Goal: Task Accomplishment & Management: Complete application form

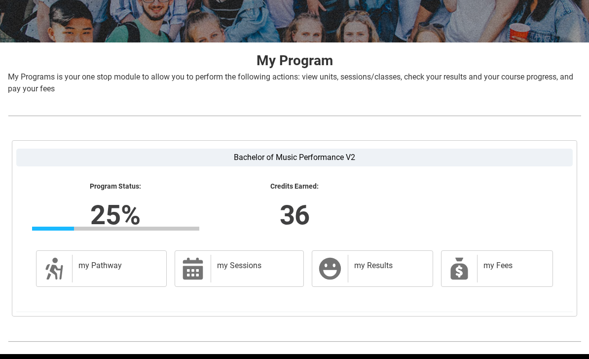
scroll to position [158, 0]
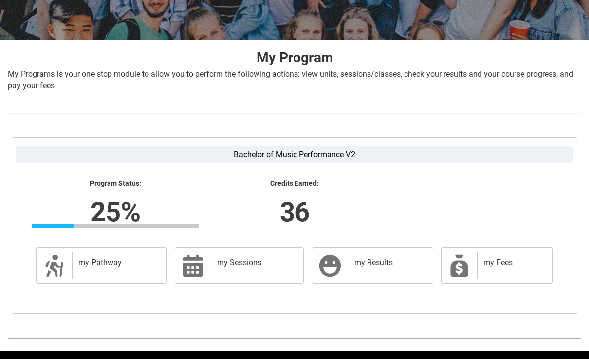
click at [130, 283] on link "my Pathway my Pathway" at bounding box center [101, 265] width 131 height 37
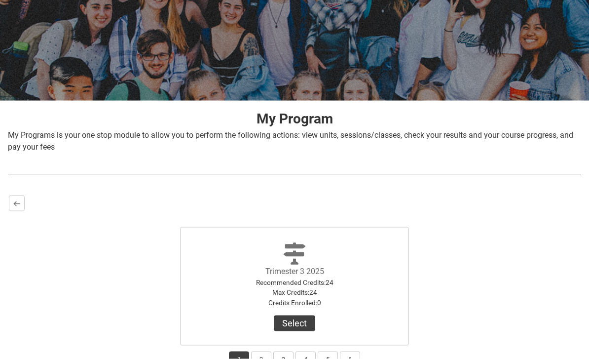
scroll to position [148, 0]
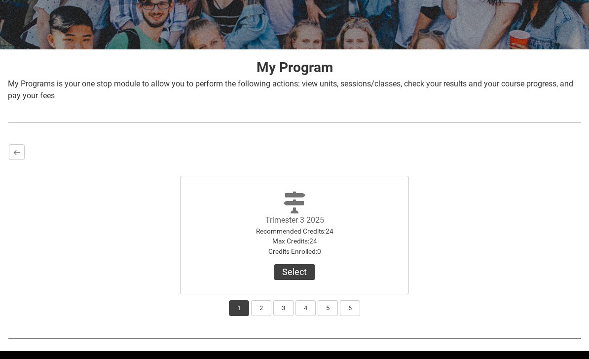
click at [297, 278] on button "Select" at bounding box center [294, 272] width 41 height 16
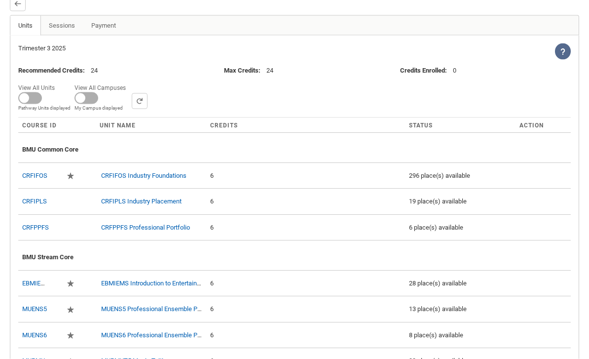
scroll to position [299, 0]
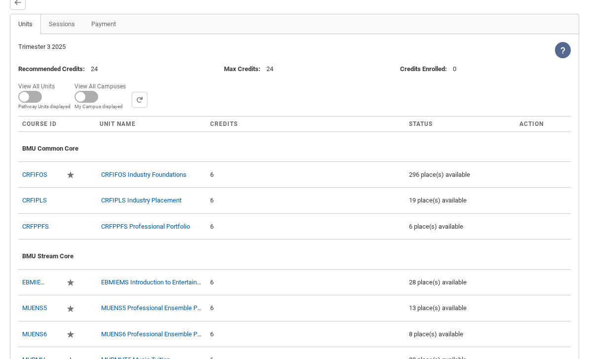
click at [378, 169] on td "6" at bounding box center [305, 174] width 199 height 26
click at [365, 178] on div "6" at bounding box center [305, 175] width 191 height 10
click at [343, 183] on td "6" at bounding box center [305, 174] width 199 height 26
click at [261, 185] on td "6" at bounding box center [305, 174] width 199 height 26
click at [134, 188] on td "CRFIPLS Industry Placement" at bounding box center [151, 200] width 111 height 26
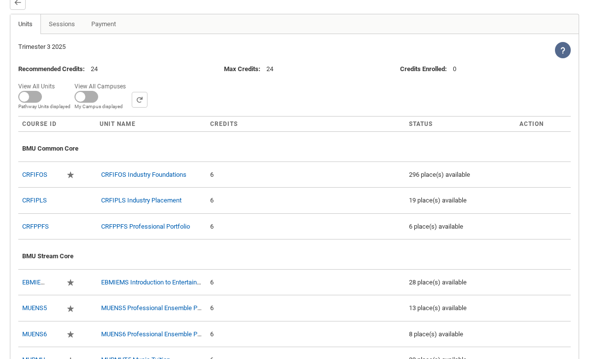
click at [88, 177] on td at bounding box center [87, 174] width 17 height 26
click at [67, 173] on lightning-primitive-icon "button" at bounding box center [70, 174] width 7 height 7
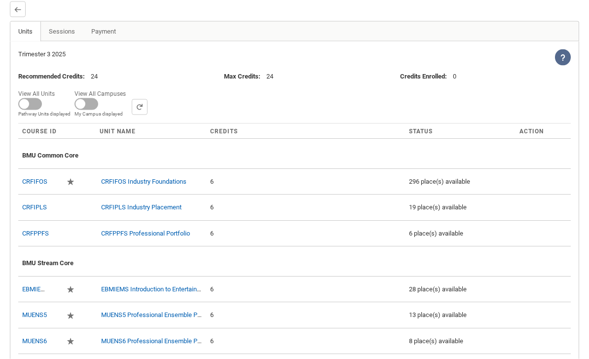
scroll to position [286, 0]
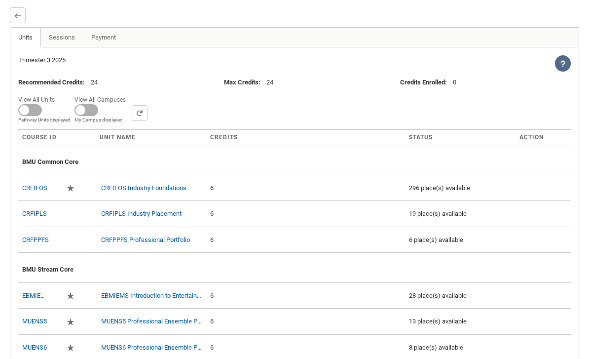
click at [25, 107] on span at bounding box center [30, 110] width 24 height 12
click at [58, 93] on input "View All Units All Units displayed Pathway Units displayed" at bounding box center [58, 93] width 0 height 0
checkbox input "true"
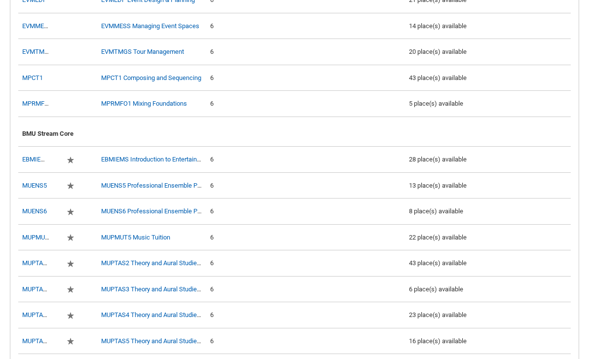
scroll to position [760, 0]
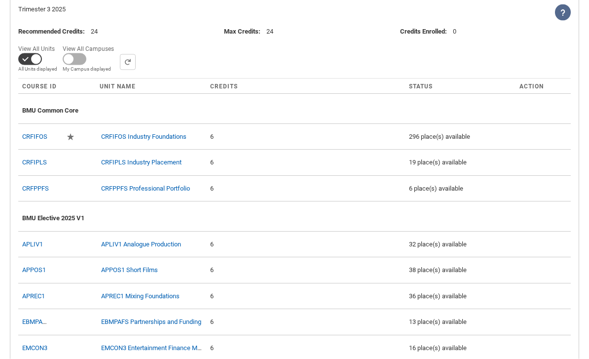
click at [82, 67] on span "My Campus displayed" at bounding box center [90, 68] width 55 height 7
click at [117, 42] on input "View All Campuses Campus filter displayed My Campus displayed" at bounding box center [117, 42] width 0 height 0
click at [77, 58] on span at bounding box center [75, 59] width 24 height 12
click at [117, 42] on input "View All Campuses Campus filter displayed My Campus displayed" at bounding box center [117, 41] width 0 height 0
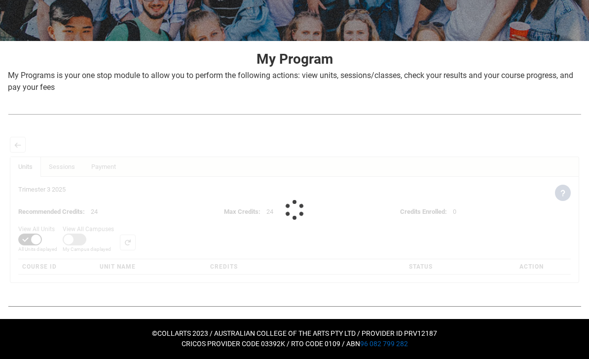
scroll to position [156, 0]
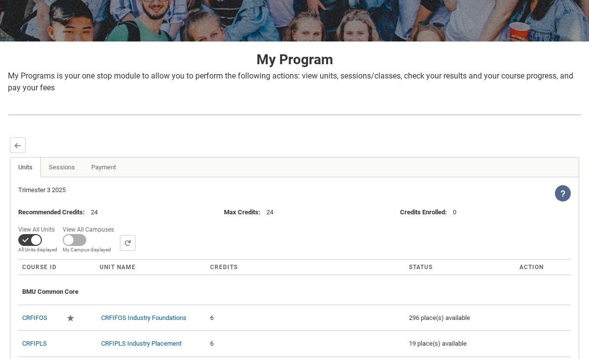
click at [78, 249] on span "My Campus displayed" at bounding box center [90, 249] width 55 height 7
click at [117, 223] on input "View All Campuses Campus filter displayed My Campus displayed" at bounding box center [117, 223] width 0 height 0
checkbox input "true"
click at [140, 246] on select "Campus Filter" at bounding box center [140, 243] width 41 height 16
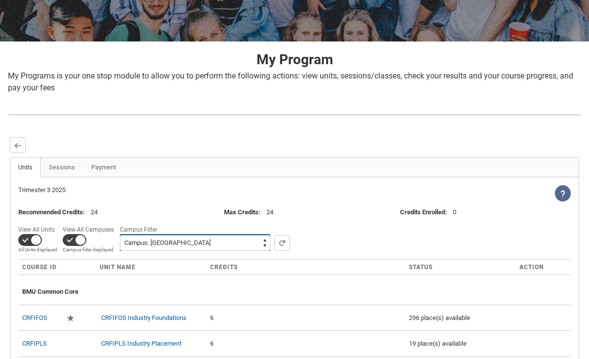
select select
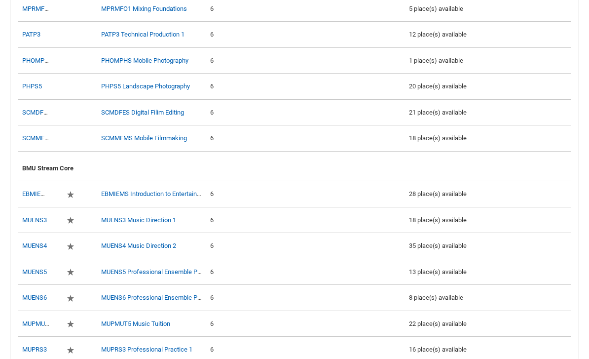
scroll to position [1247, 0]
click at [327, 215] on div "6" at bounding box center [305, 220] width 191 height 10
click at [332, 215] on div "6" at bounding box center [305, 220] width 191 height 10
click at [417, 220] on td "18 place(s) available" at bounding box center [460, 220] width 111 height 26
